Goal: Book appointment/travel/reservation

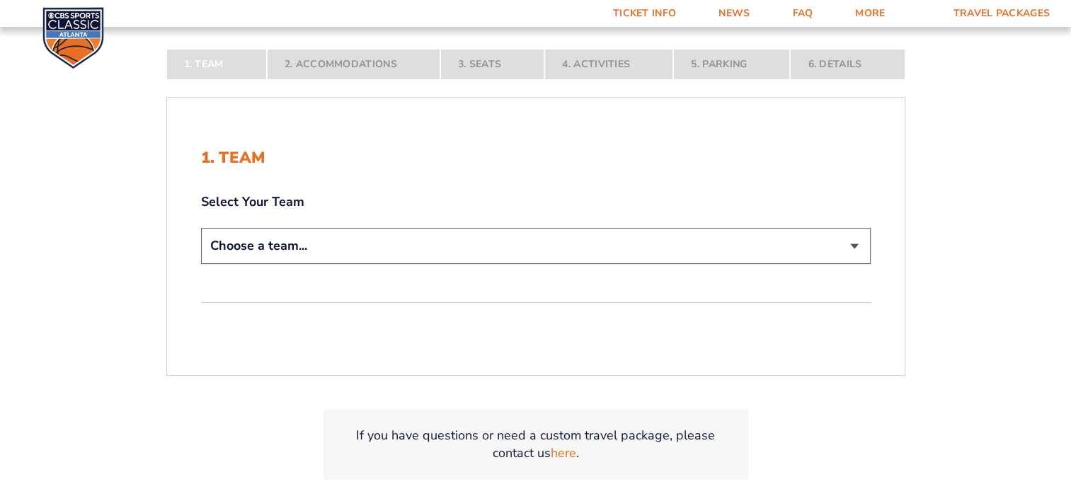
scroll to position [283, 0]
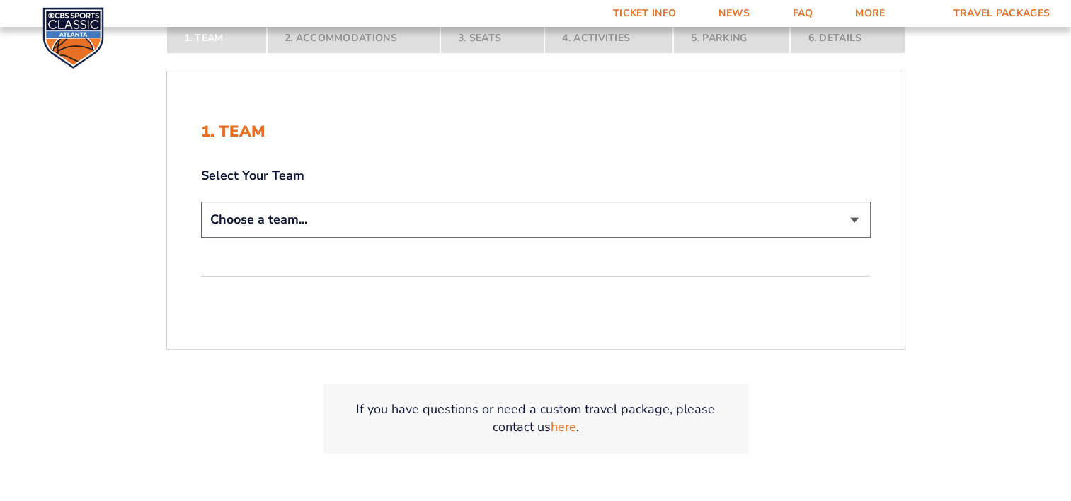
click at [504, 229] on select "Choose a team... [US_STATE] Wildcats [US_STATE] State Buckeyes [US_STATE] Tar H…" at bounding box center [536, 220] width 670 height 36
select select "12757"
click at [201, 202] on select "Choose a team... [US_STATE] Wildcats [US_STATE] State Buckeyes [US_STATE] Tar H…" at bounding box center [536, 220] width 670 height 36
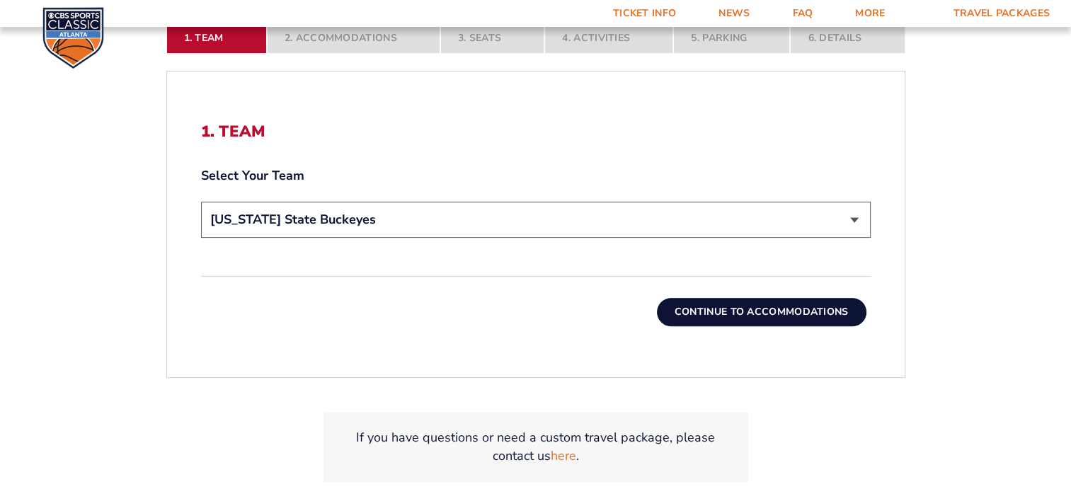
click at [712, 306] on button "Continue To Accommodations" at bounding box center [762, 312] width 210 height 28
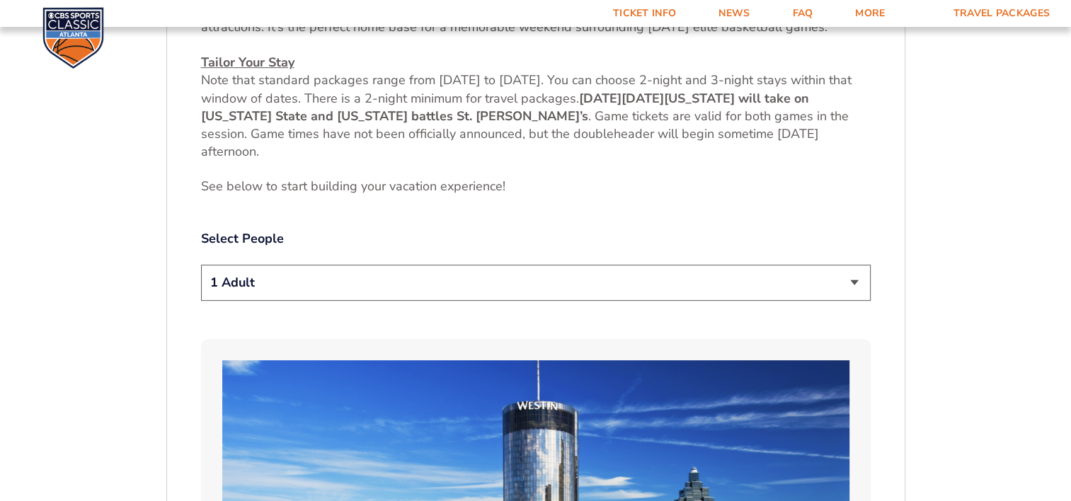
scroll to position [661, 0]
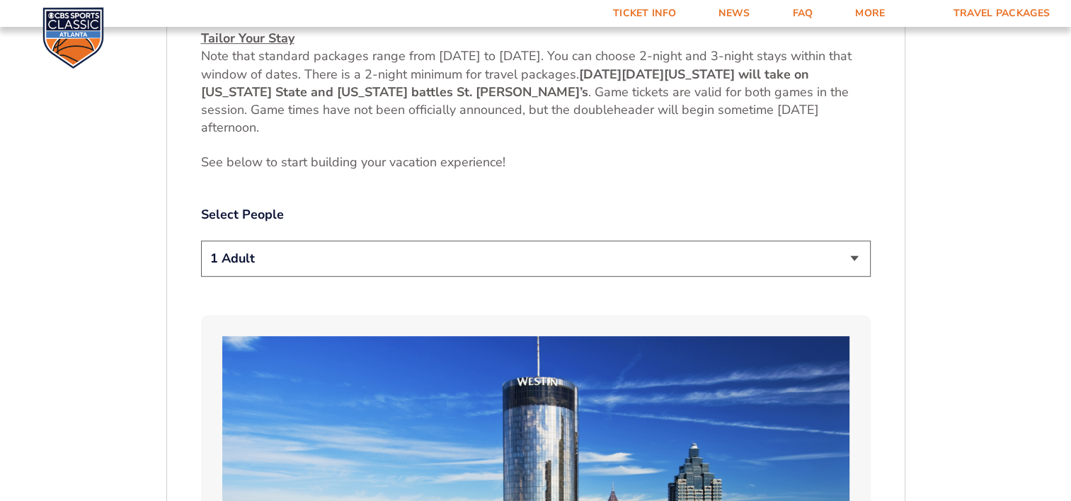
click at [545, 264] on select "1 Adult 2 Adults 3 Adults 4 Adults 2 Adults + 1 Child 2 Adults + 2 Children 2 A…" at bounding box center [536, 259] width 670 height 36
select select "2 Adults"
click at [201, 241] on select "1 Adult 2 Adults 3 Adults 4 Adults 2 Adults + 1 Child 2 Adults + 2 Children 2 A…" at bounding box center [536, 259] width 670 height 36
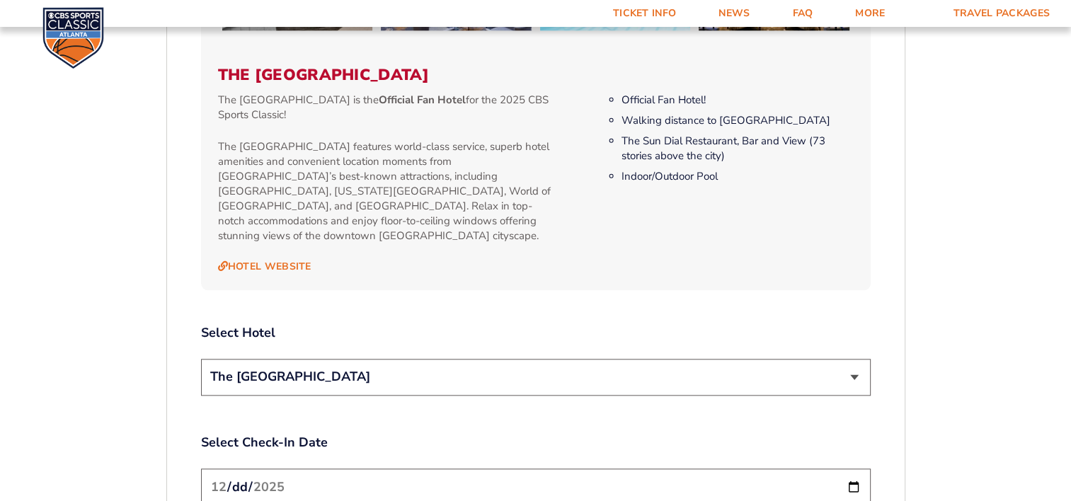
scroll to position [1440, 0]
click at [802, 362] on select "The [GEOGRAPHIC_DATA]" at bounding box center [536, 376] width 670 height 36
click at [201, 358] on select "The [GEOGRAPHIC_DATA]" at bounding box center [536, 376] width 670 height 36
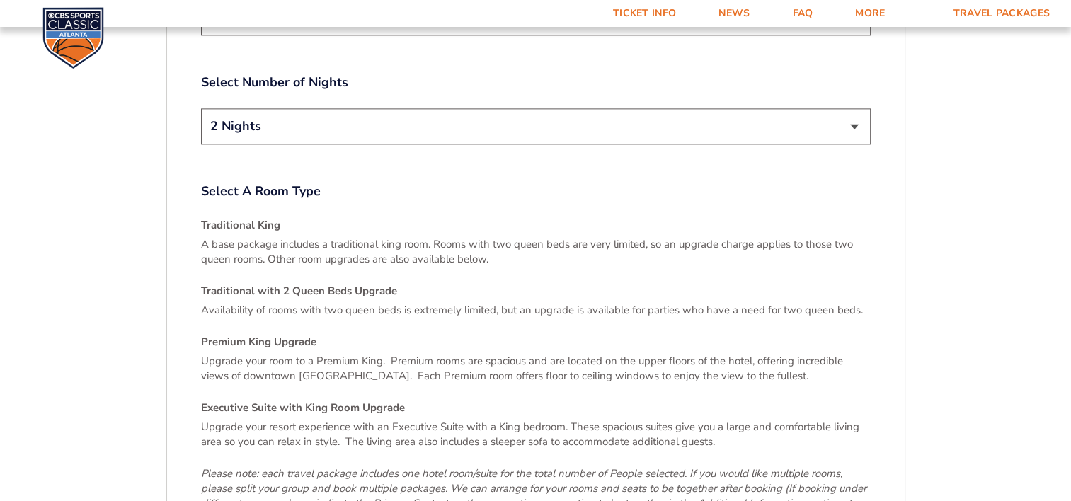
scroll to position [2149, 0]
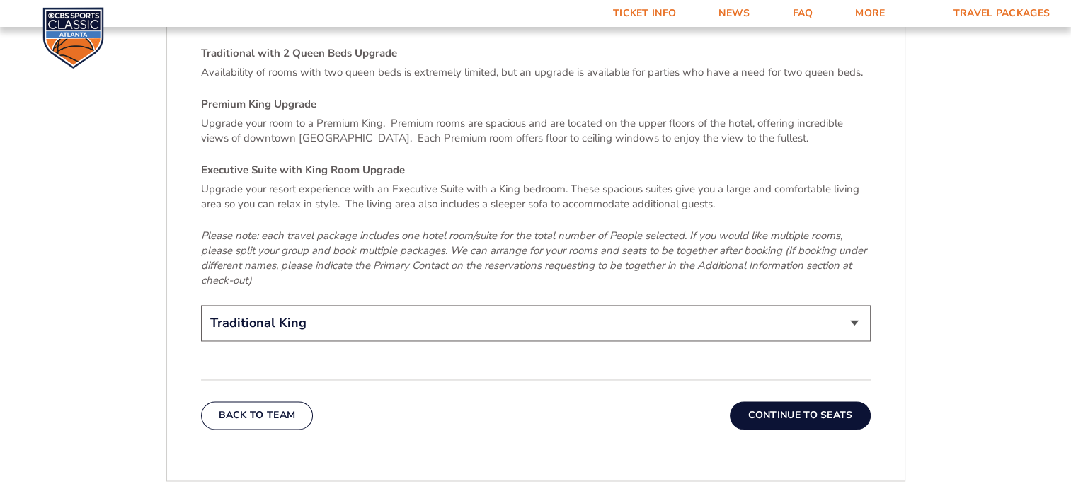
click at [807, 402] on button "Continue To Seats" at bounding box center [800, 416] width 140 height 28
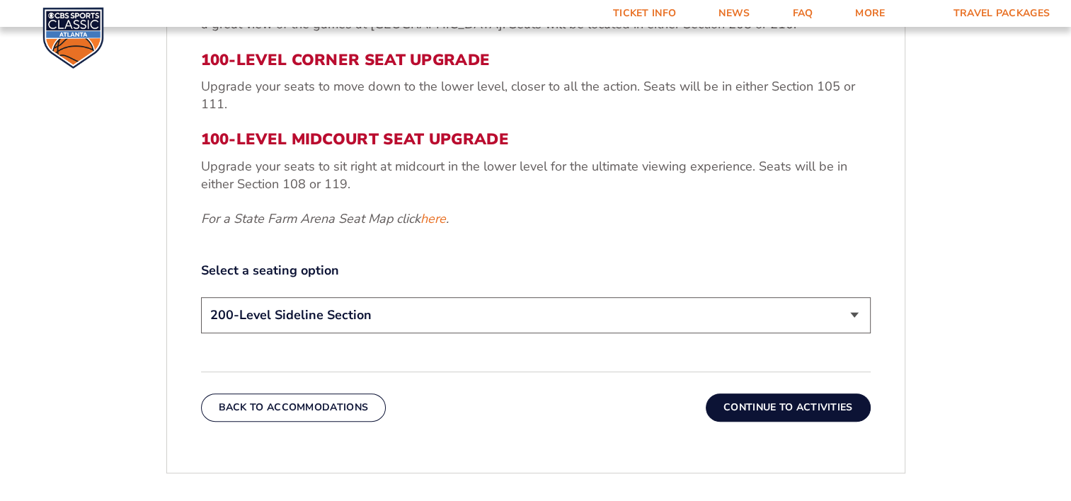
scroll to position [591, 0]
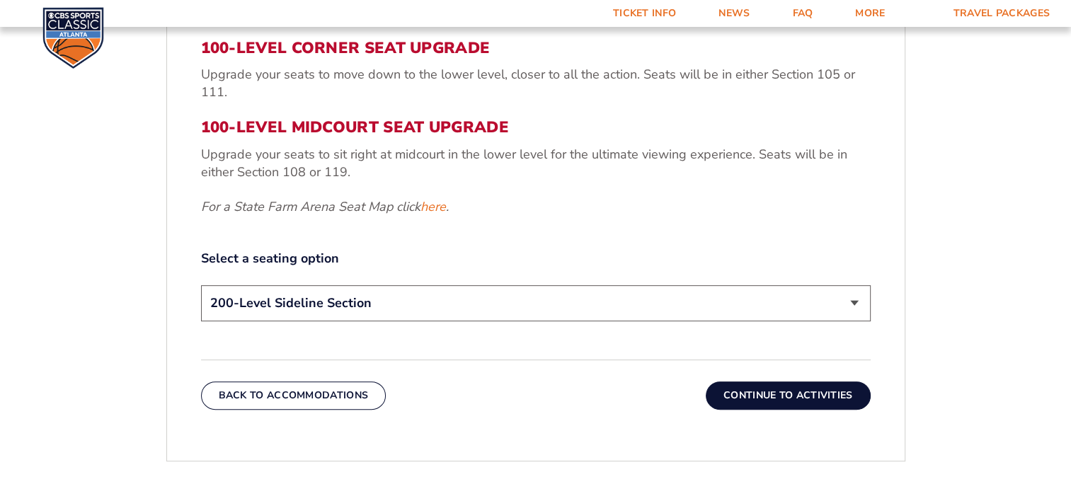
click at [775, 387] on button "Continue To Activities" at bounding box center [788, 396] width 165 height 28
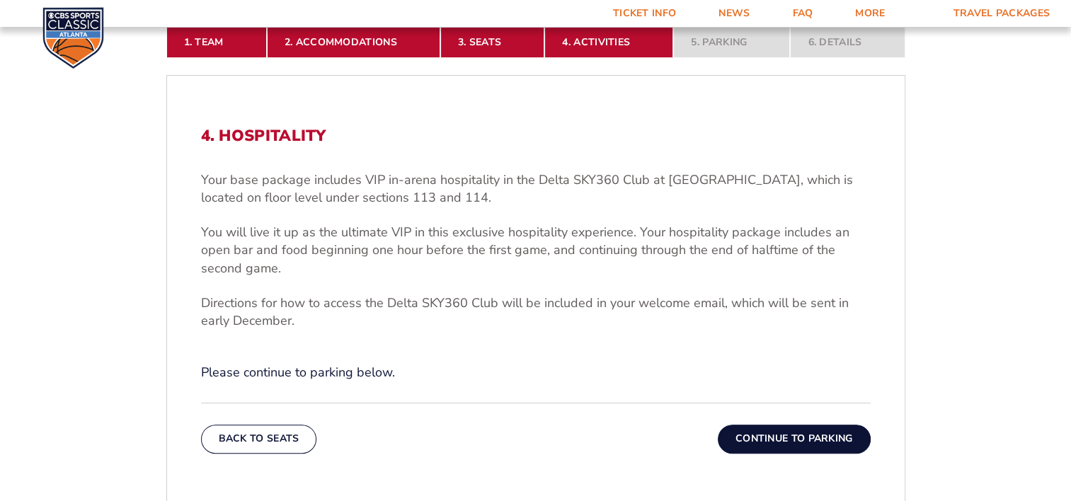
scroll to position [449, 0]
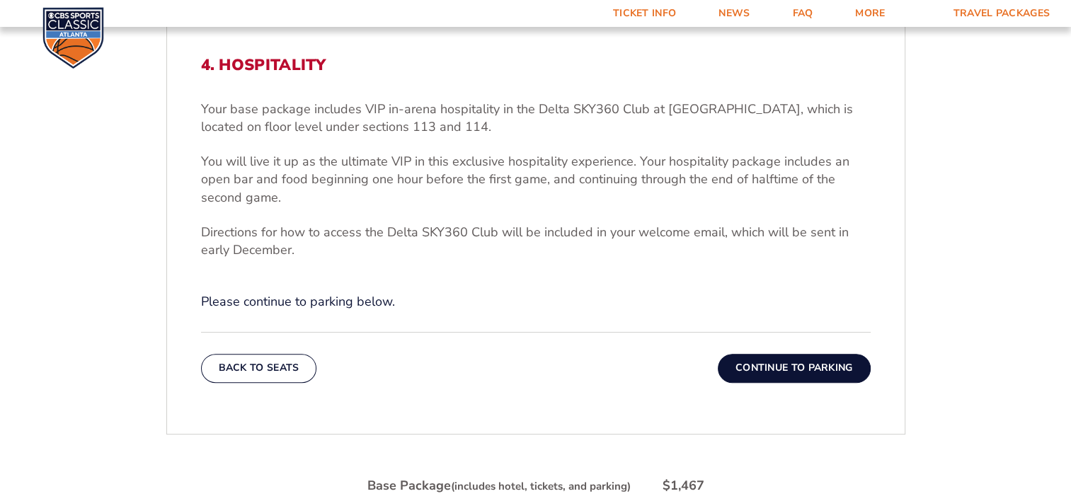
click at [773, 361] on button "Continue To Parking" at bounding box center [794, 368] width 153 height 28
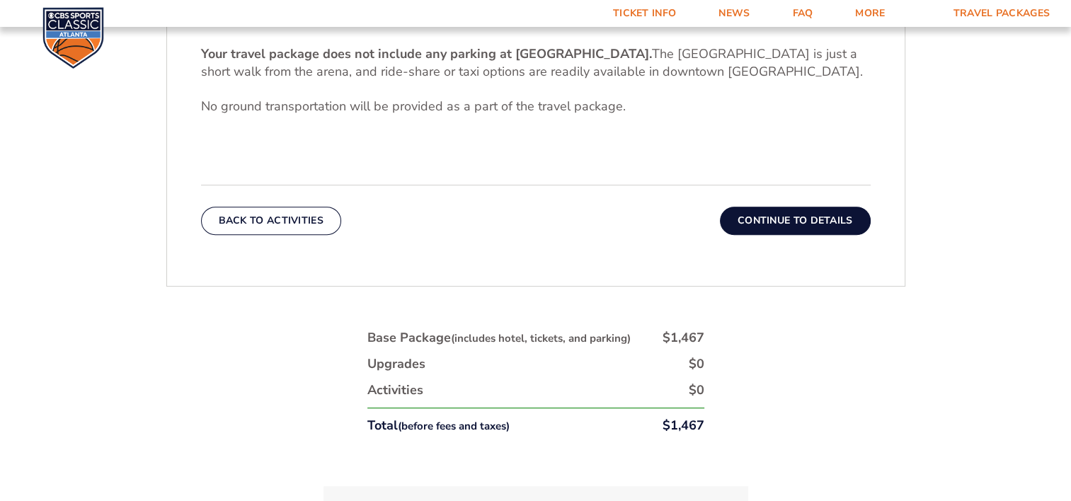
scroll to position [520, 0]
